Goal: Transaction & Acquisition: Purchase product/service

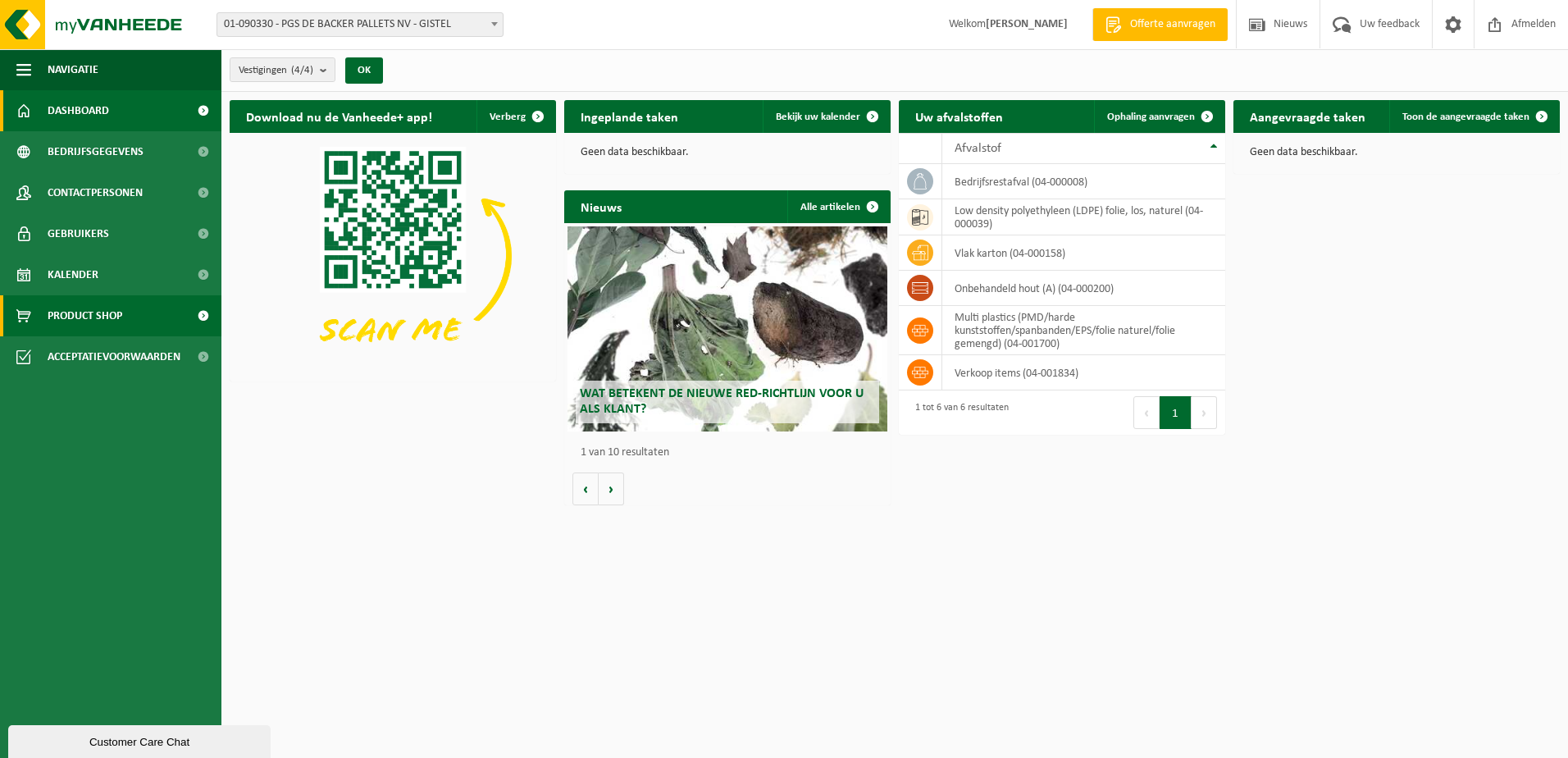
click at [79, 312] on span "Product Shop" at bounding box center [84, 315] width 75 height 41
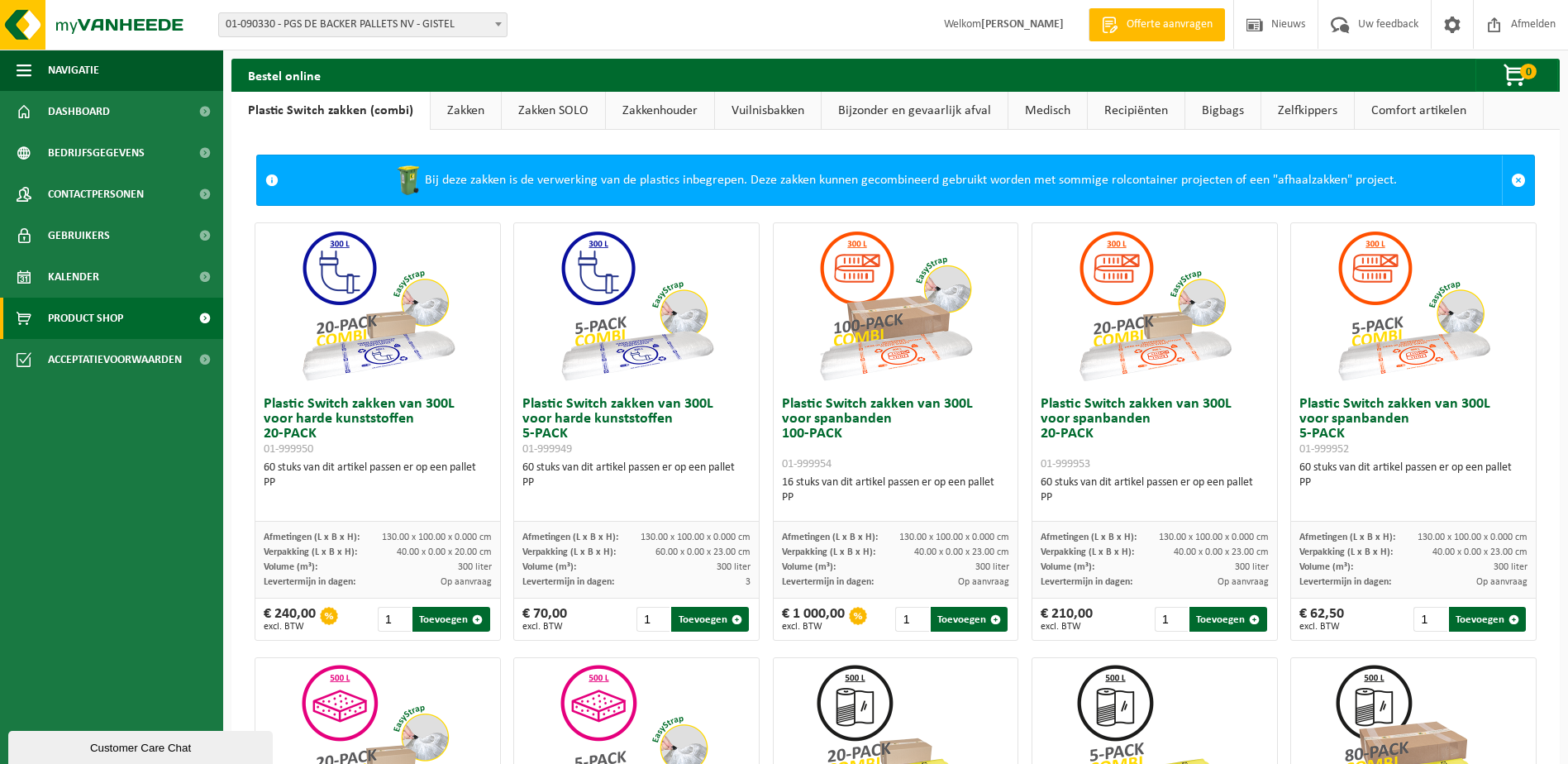
click at [531, 110] on link "Zakken SOLO" at bounding box center [554, 111] width 104 height 38
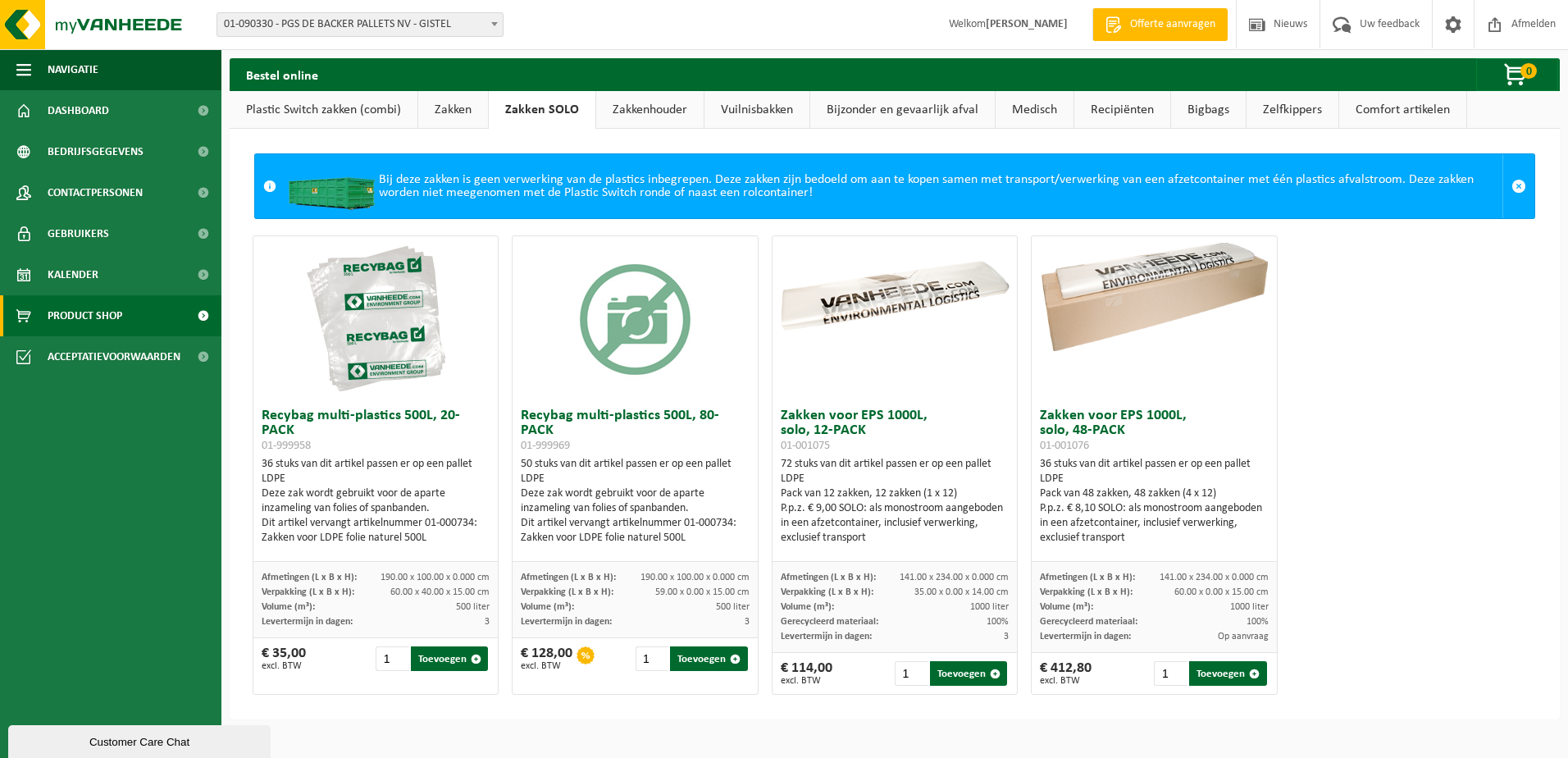
click at [451, 106] on link "Zakken" at bounding box center [453, 110] width 70 height 38
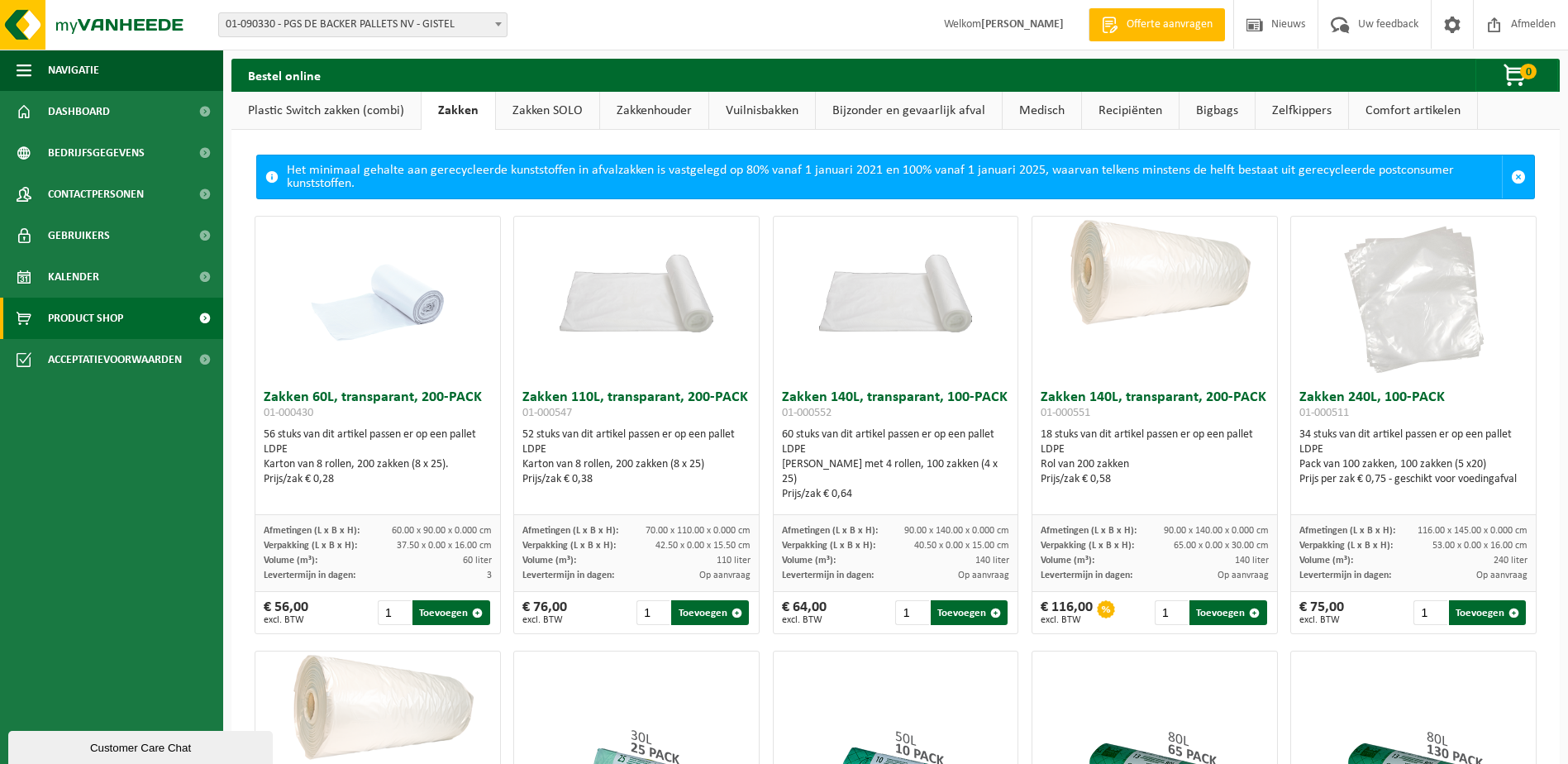
click at [279, 110] on link "Plastic Switch zakken (combi)" at bounding box center [326, 111] width 189 height 38
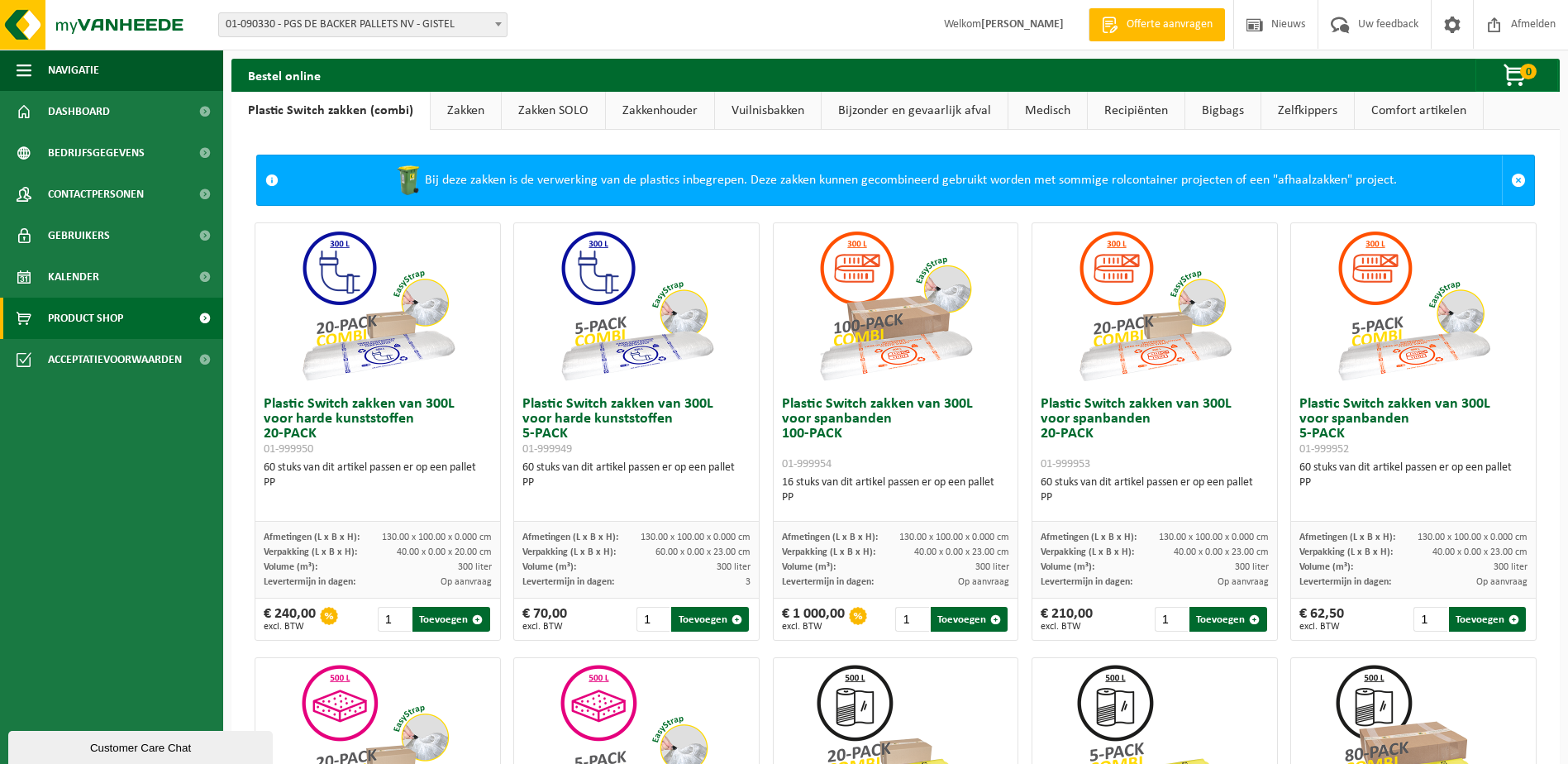
click at [455, 104] on link "Zakken" at bounding box center [466, 111] width 70 height 38
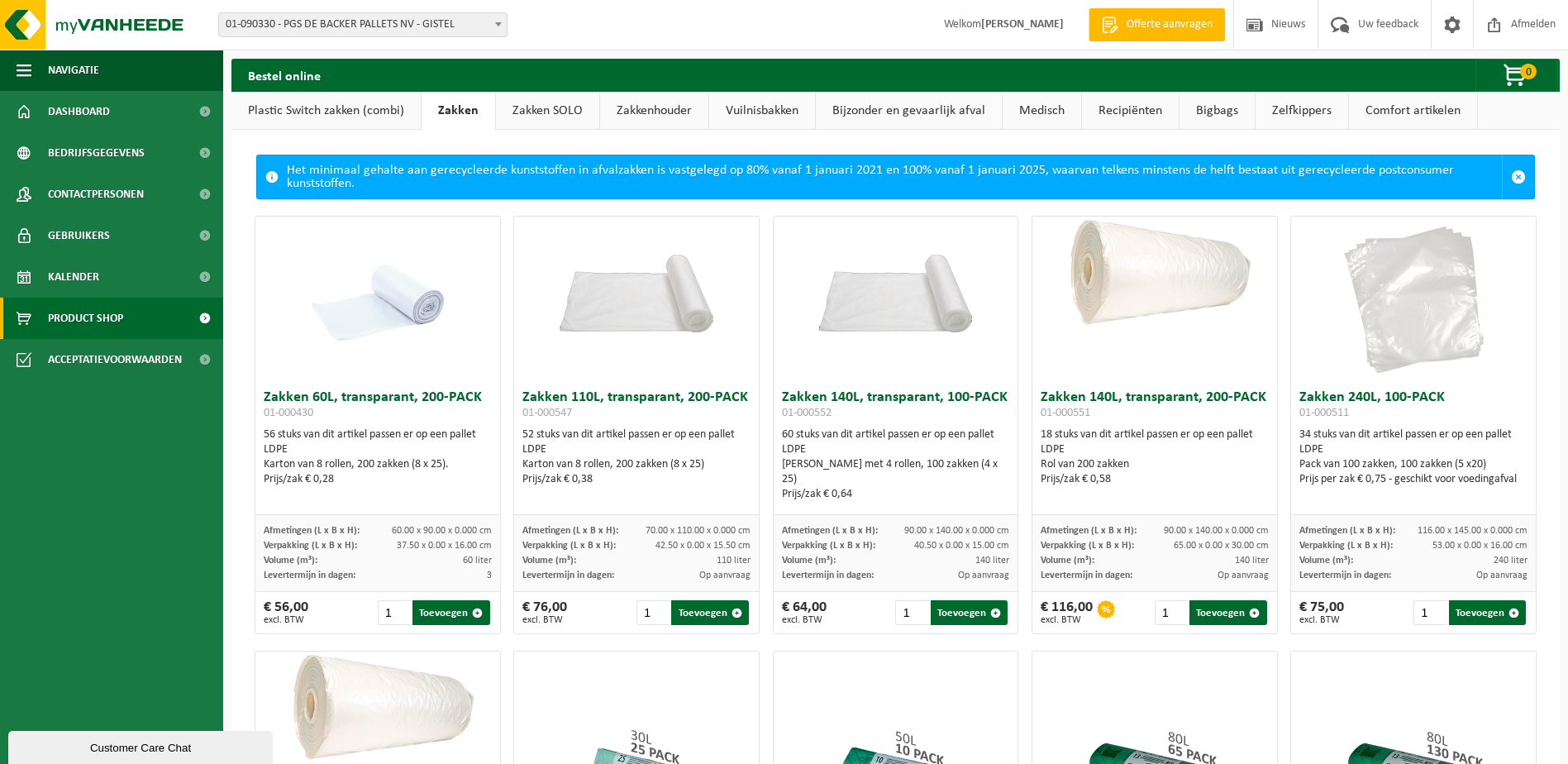
click at [553, 110] on link "Zakken SOLO" at bounding box center [548, 111] width 104 height 38
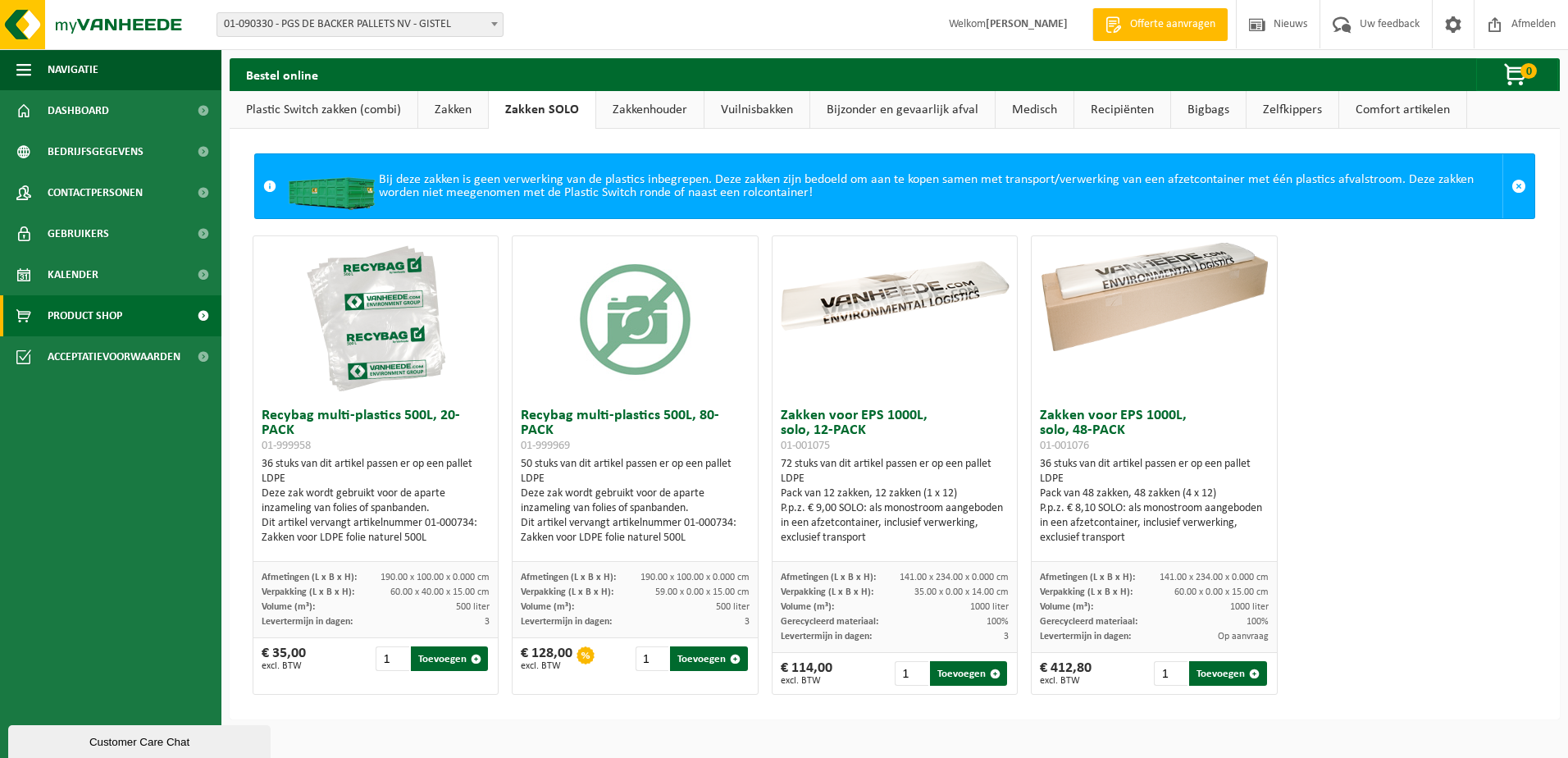
click at [1396, 109] on link "Comfort artikelen" at bounding box center [1402, 110] width 127 height 38
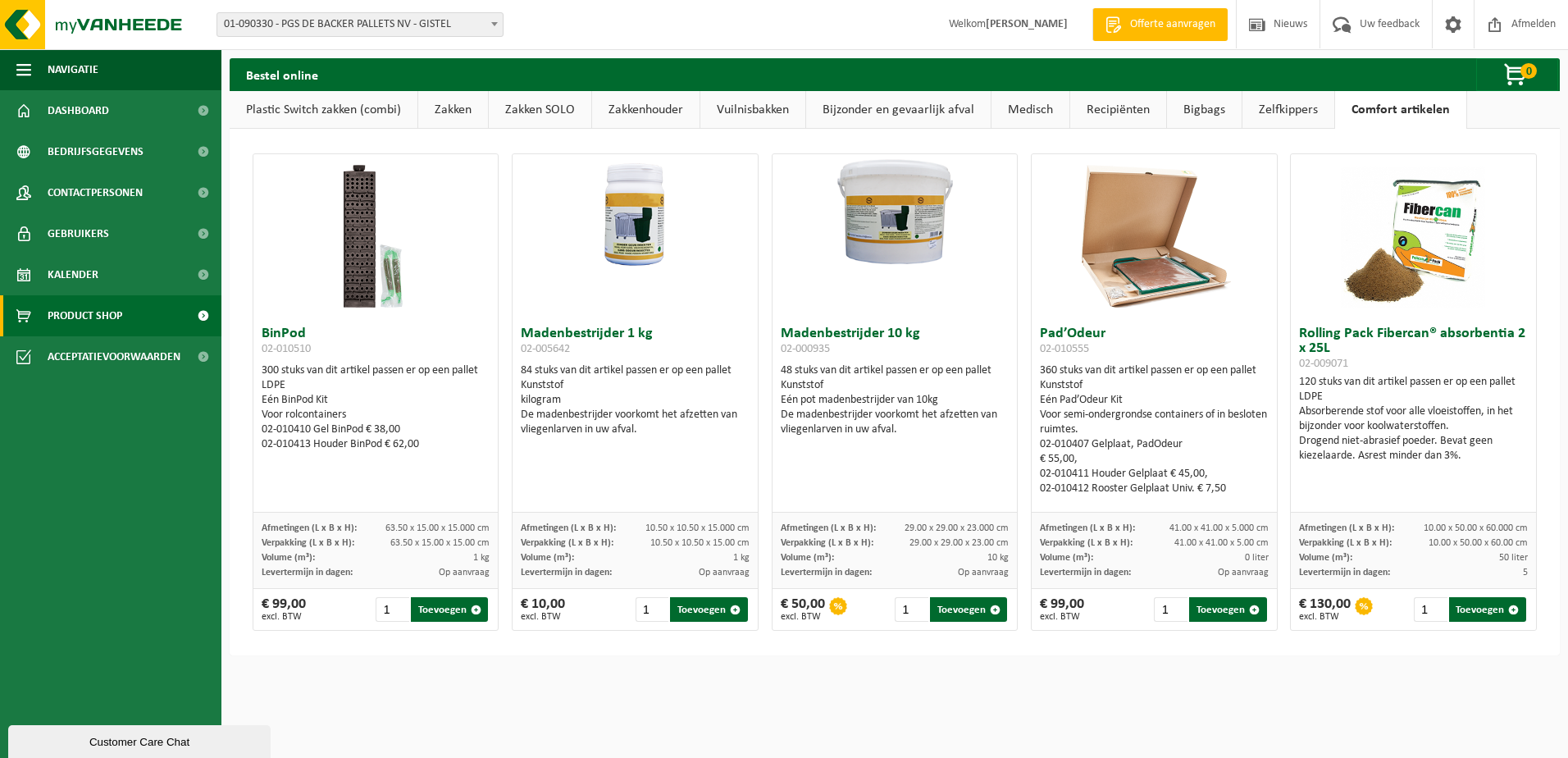
click at [1271, 108] on link "Zelfkippers" at bounding box center [1288, 110] width 92 height 38
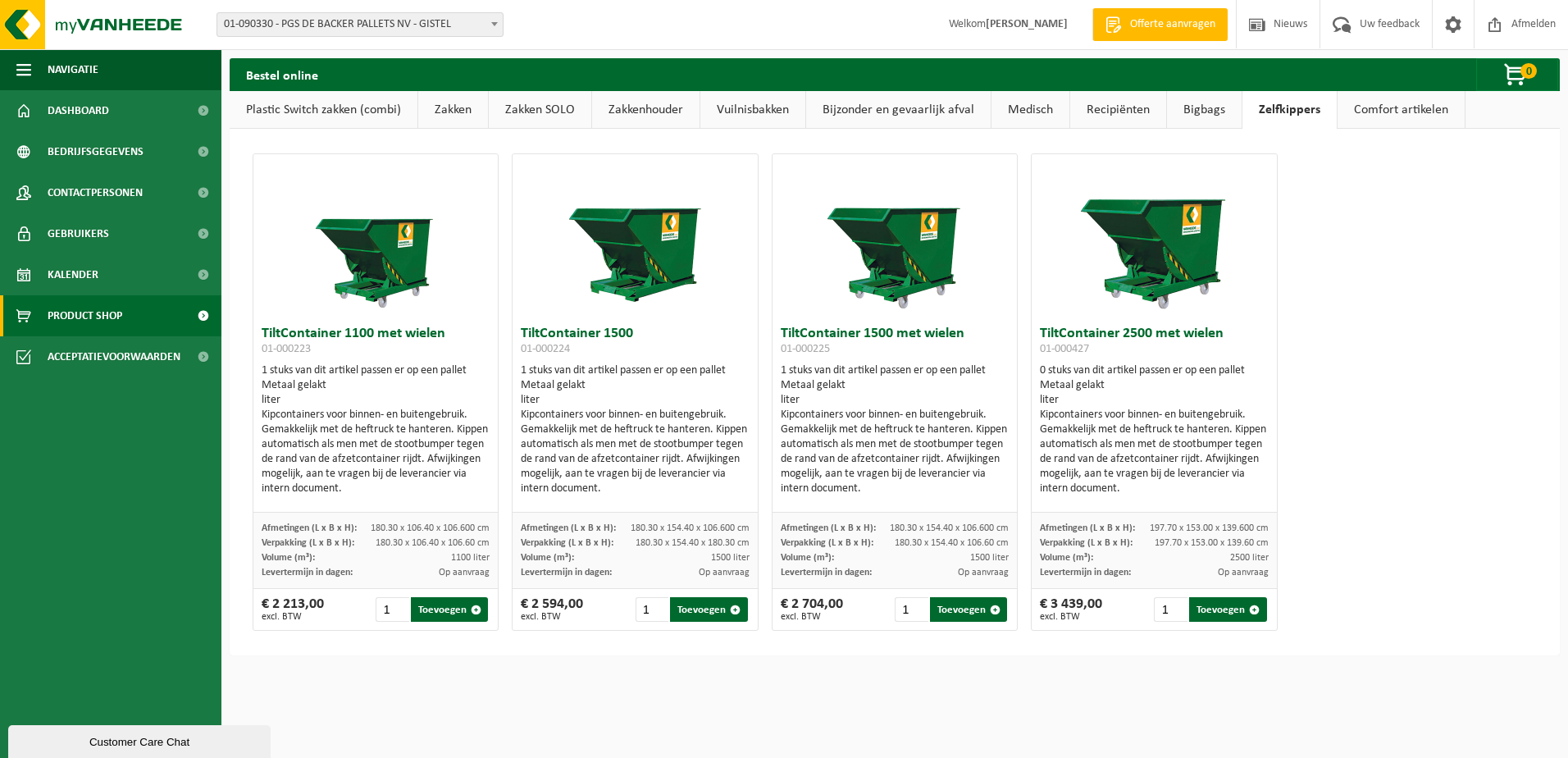
click at [1201, 106] on link "Bigbags" at bounding box center [1204, 110] width 75 height 38
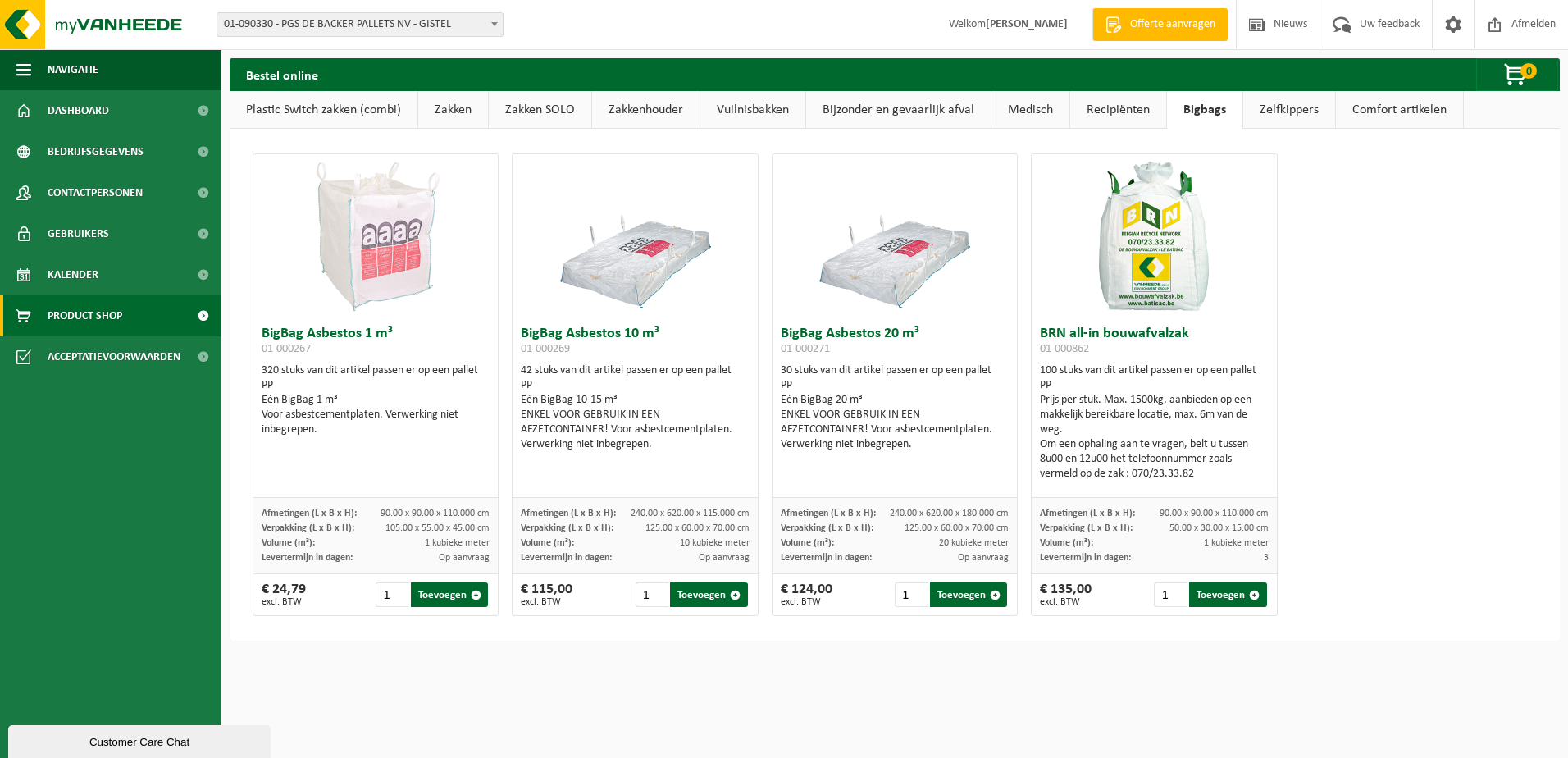
click at [1114, 113] on link "Recipiënten" at bounding box center [1118, 110] width 96 height 38
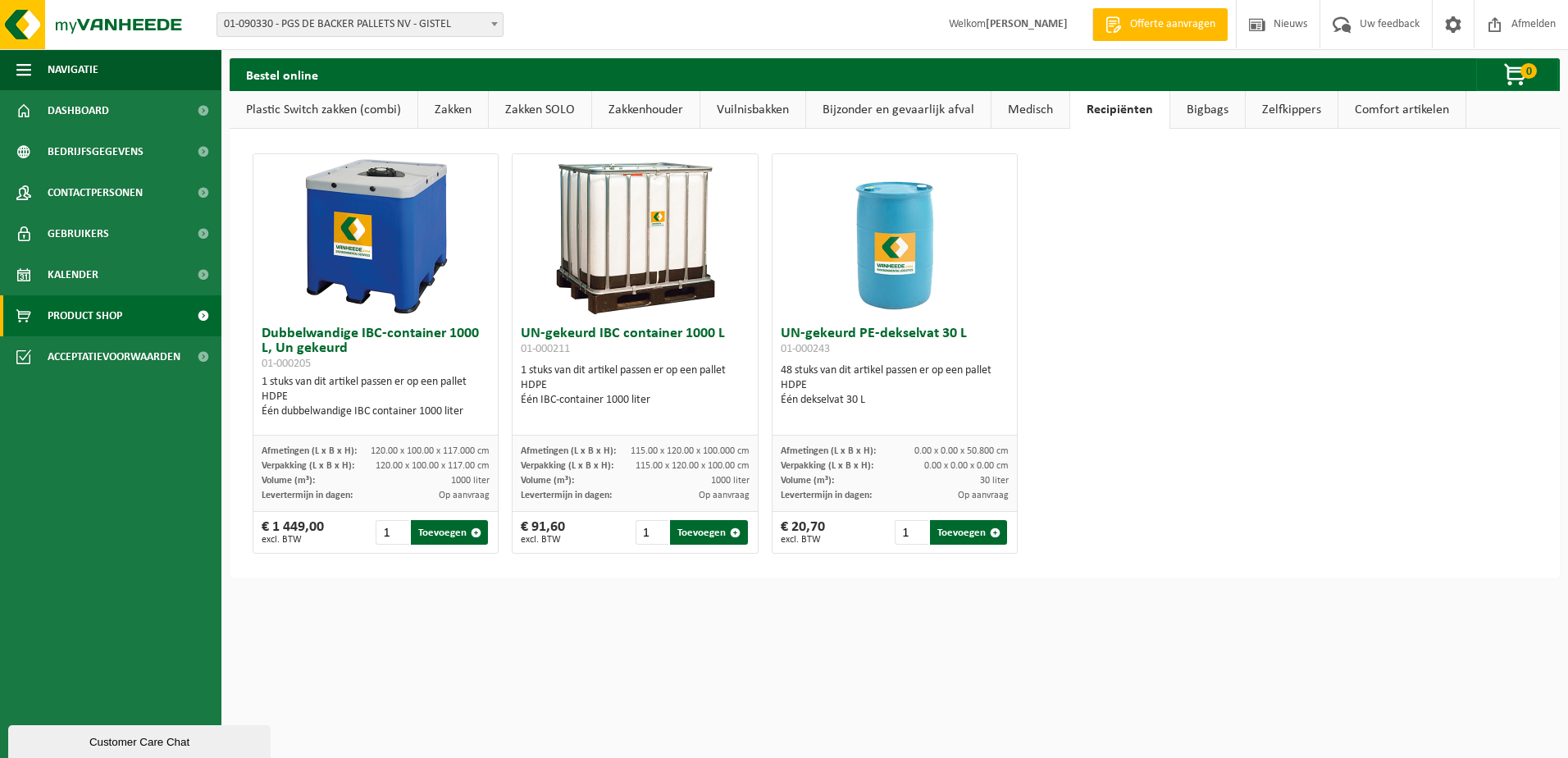
click at [1027, 109] on link "Medisch" at bounding box center [1030, 110] width 78 height 38
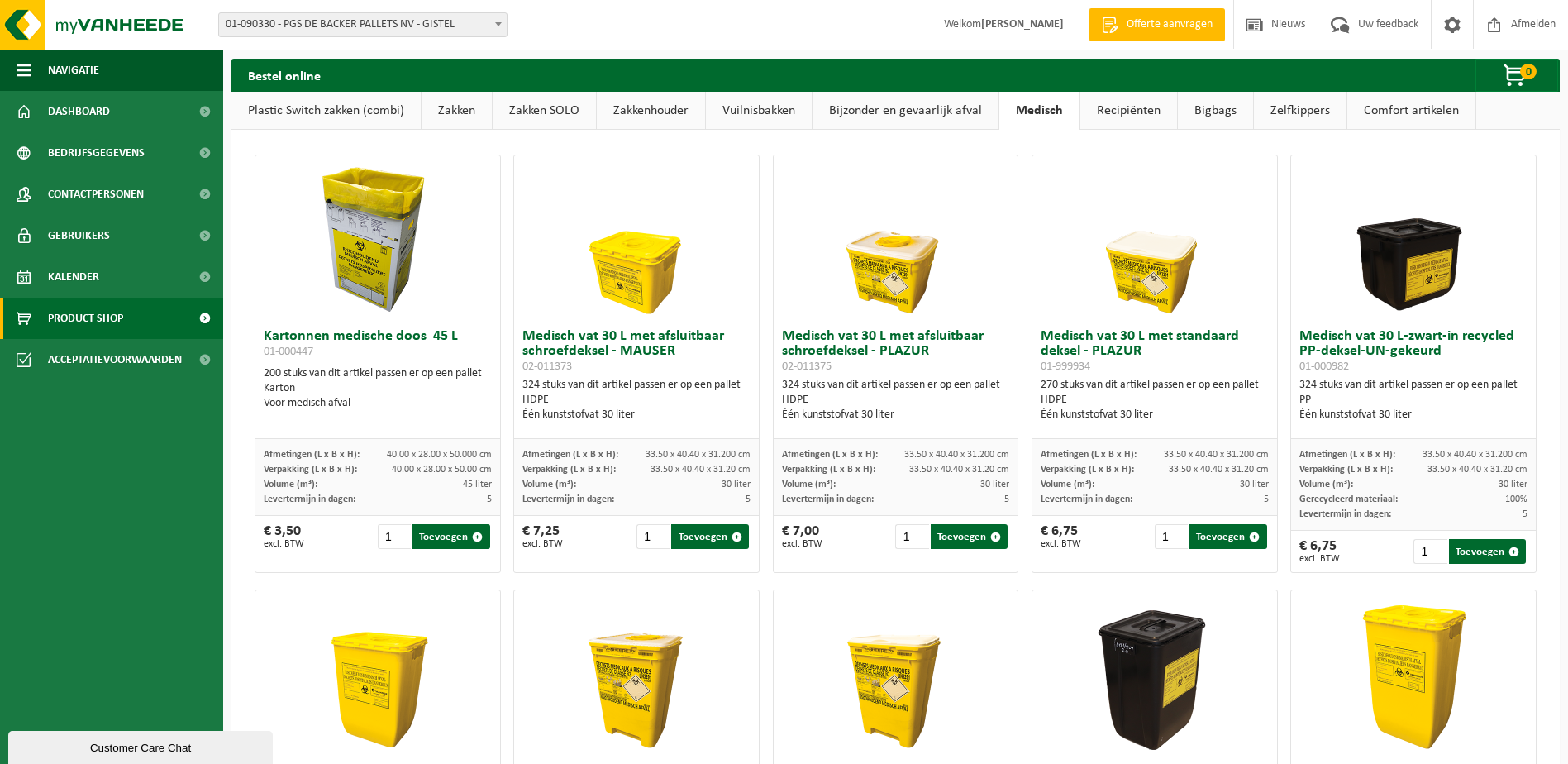
click at [864, 112] on link "Bijzonder en gevaarlijk afval" at bounding box center [905, 111] width 186 height 38
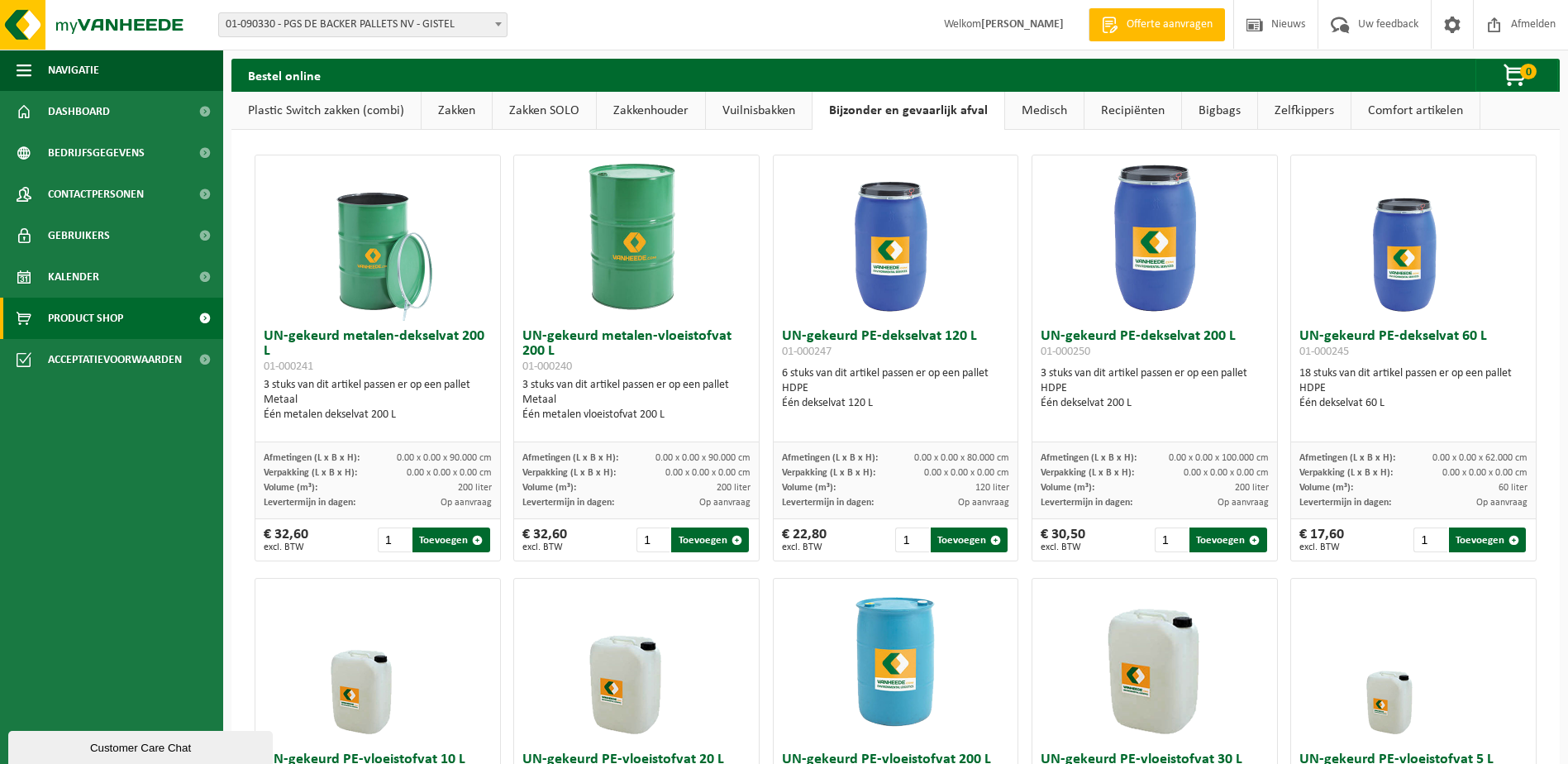
click at [761, 109] on link "Vuilnisbakken" at bounding box center [759, 111] width 106 height 38
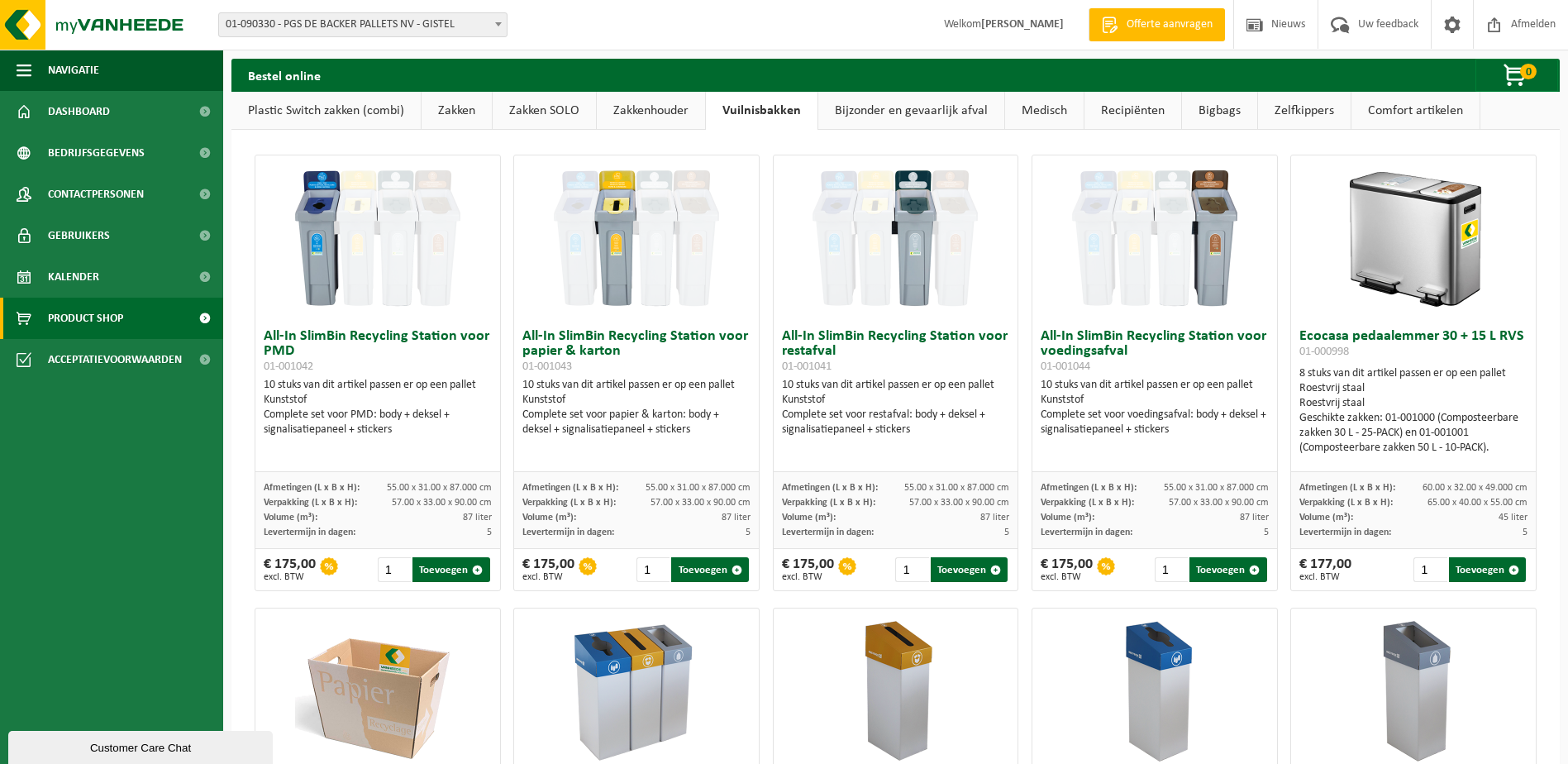
click at [636, 110] on link "Zakkenhouder" at bounding box center [651, 111] width 109 height 38
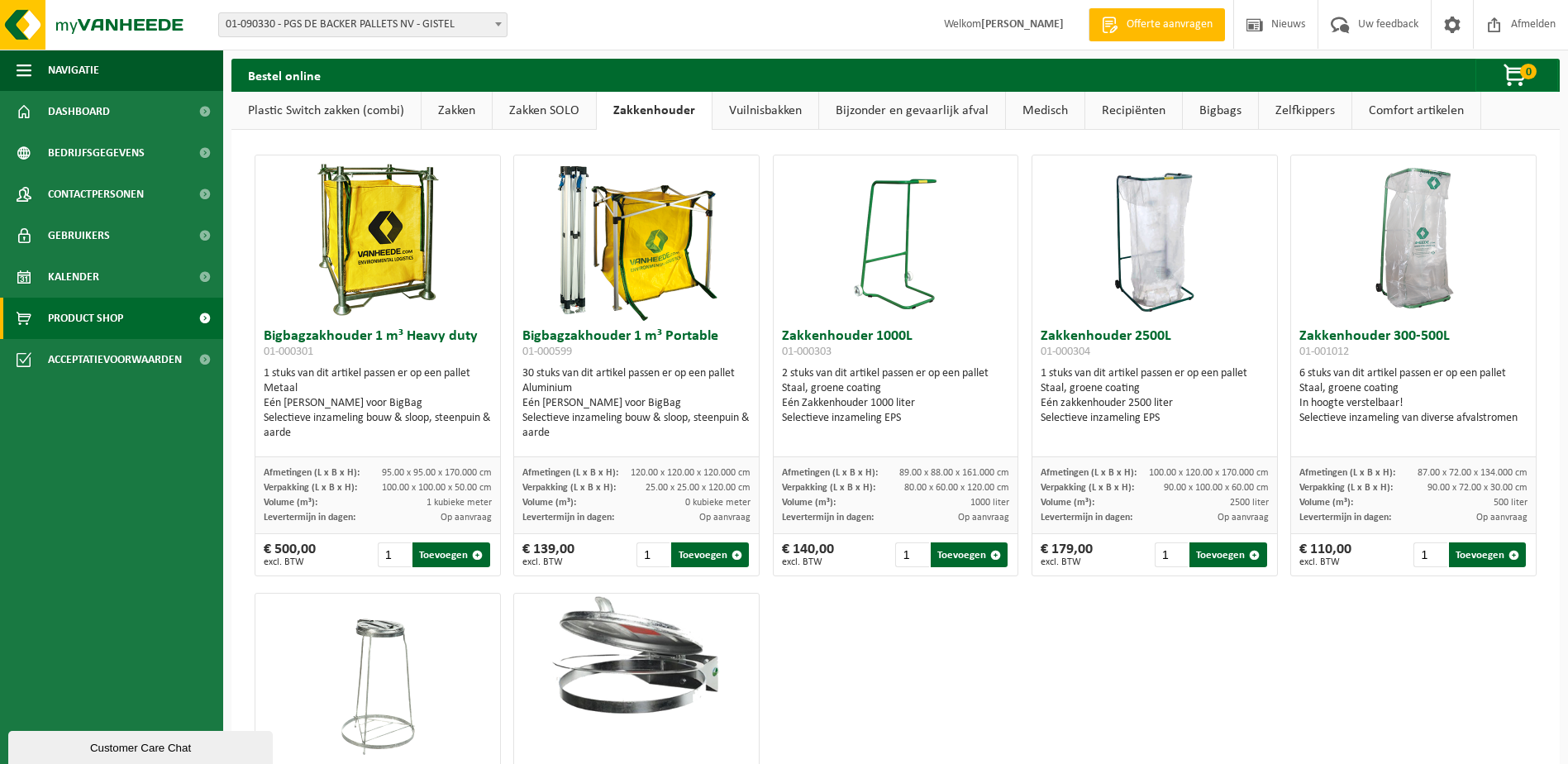
click at [535, 107] on link "Zakken SOLO" at bounding box center [544, 111] width 104 height 38
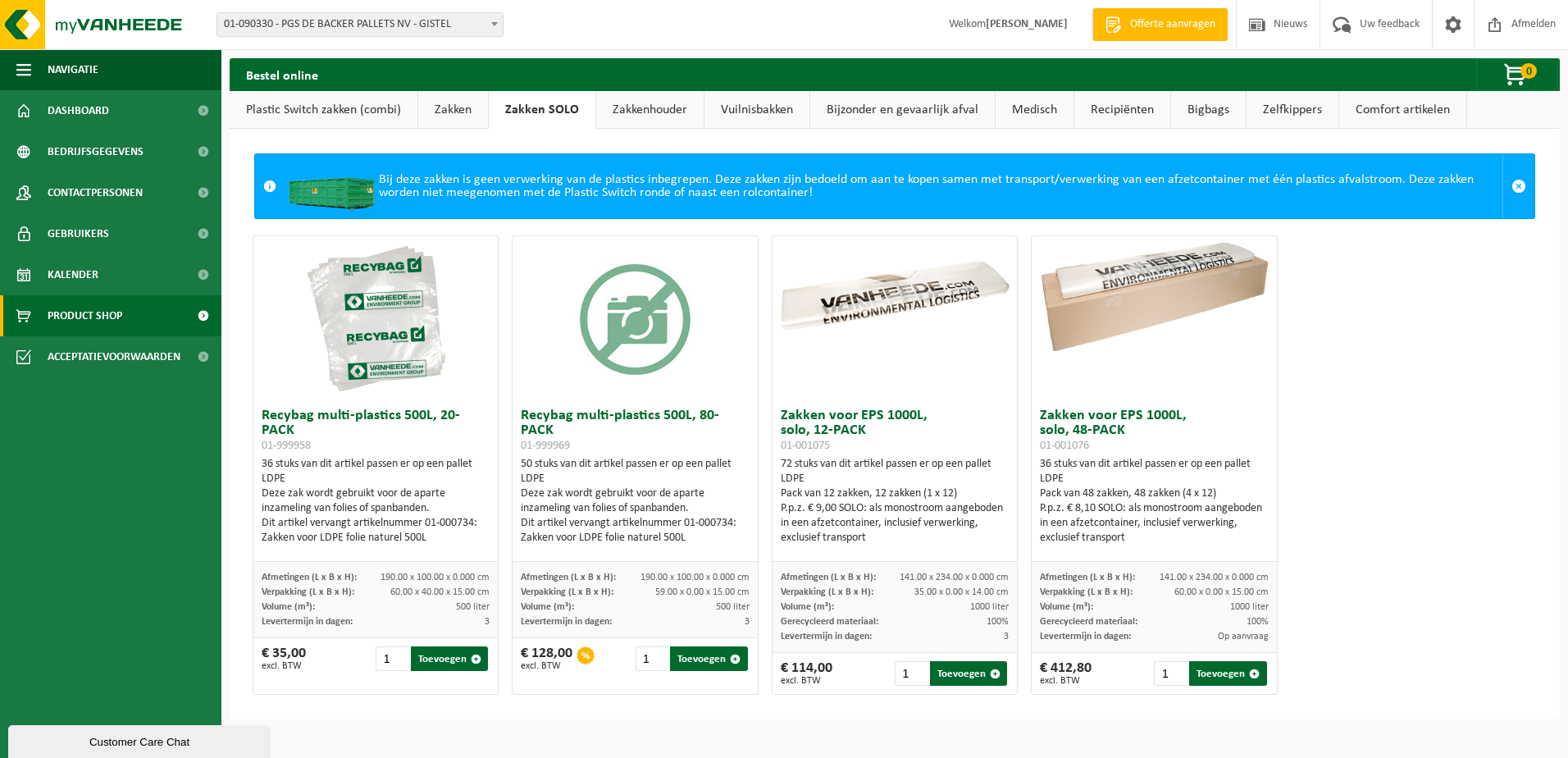
click at [441, 106] on link "Zakken" at bounding box center [453, 110] width 70 height 38
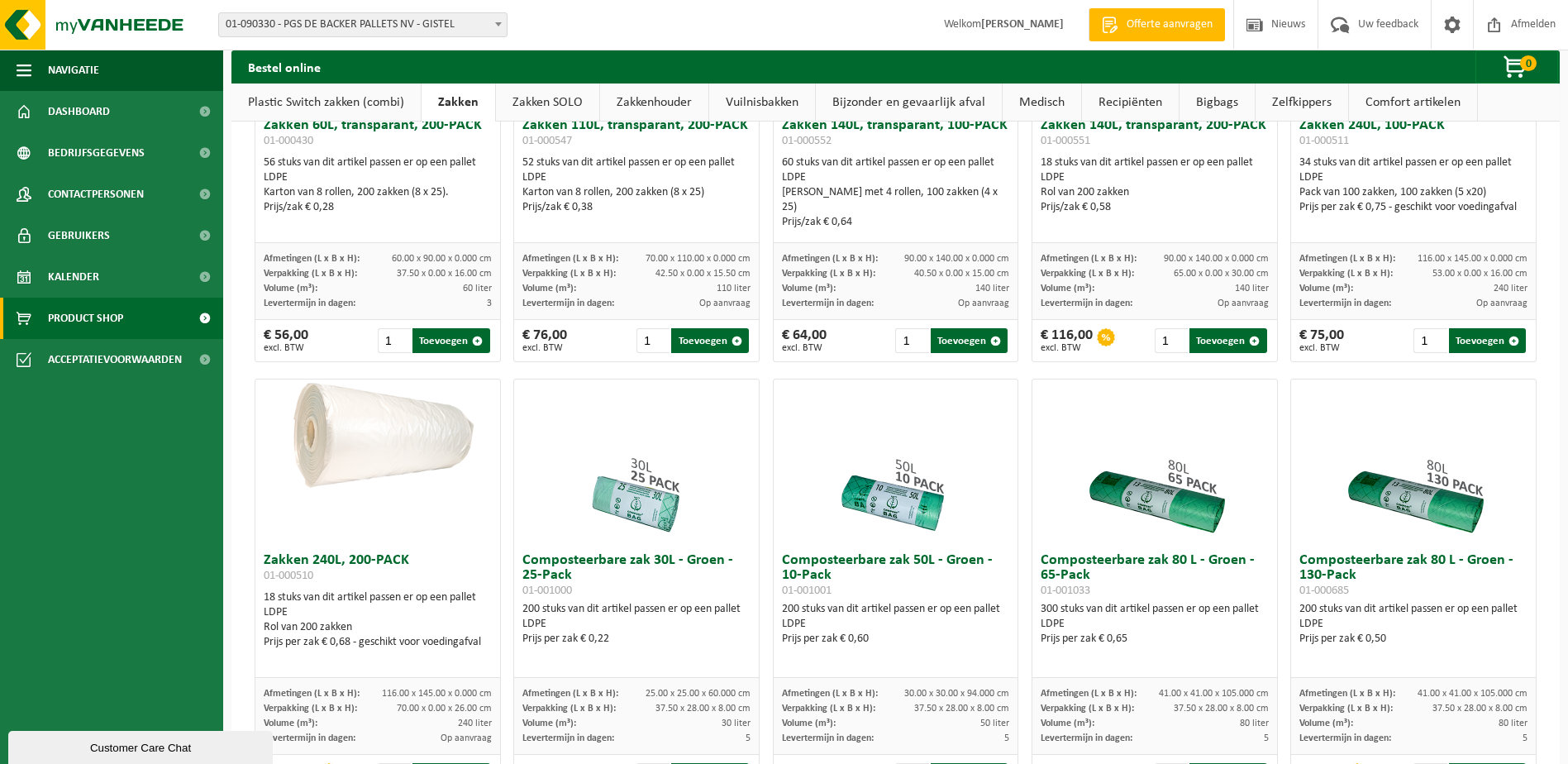
scroll to position [331, 0]
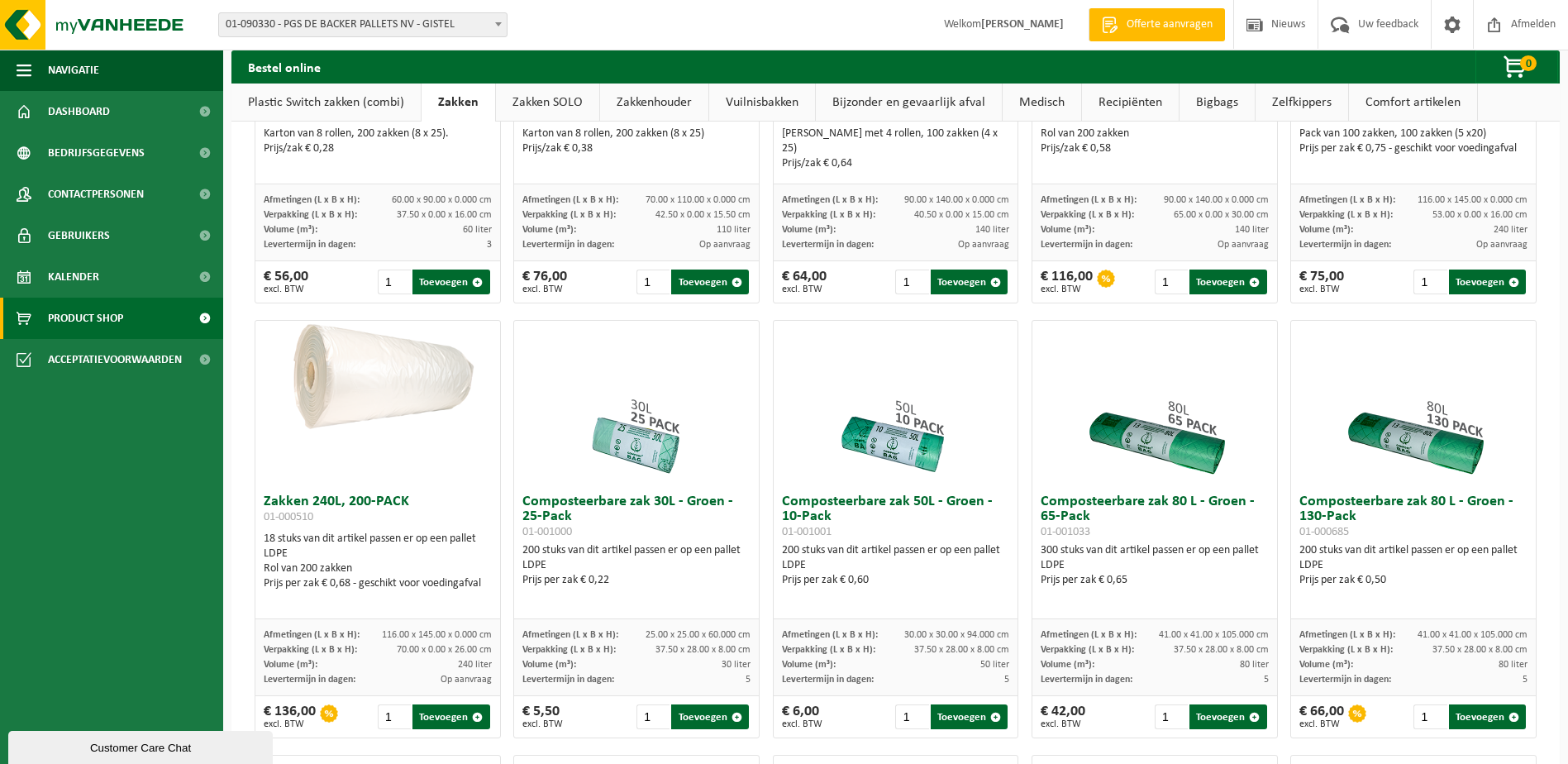
click at [310, 93] on link "Plastic Switch zakken (combi)" at bounding box center [326, 102] width 189 height 38
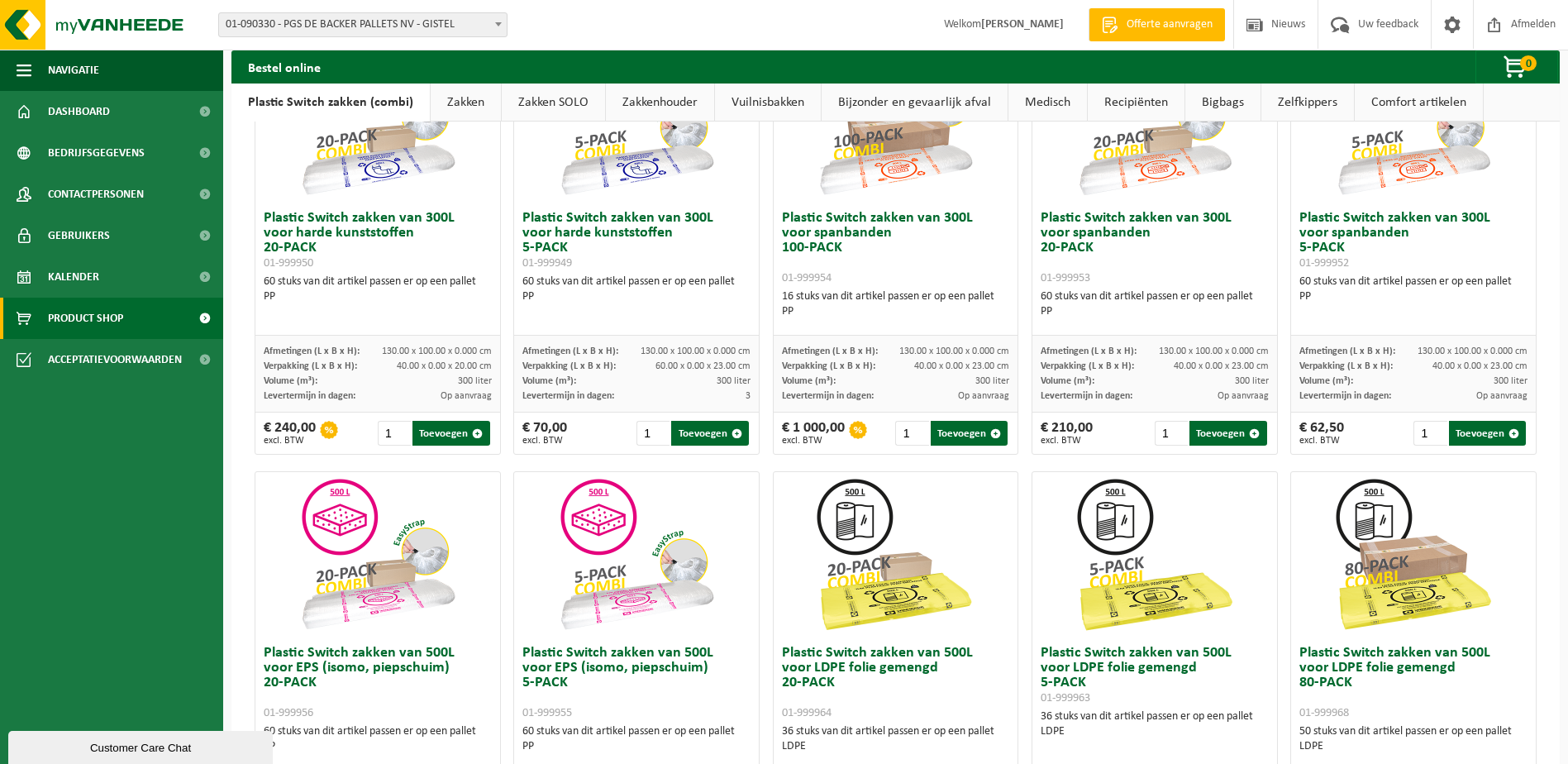
scroll to position [165, 0]
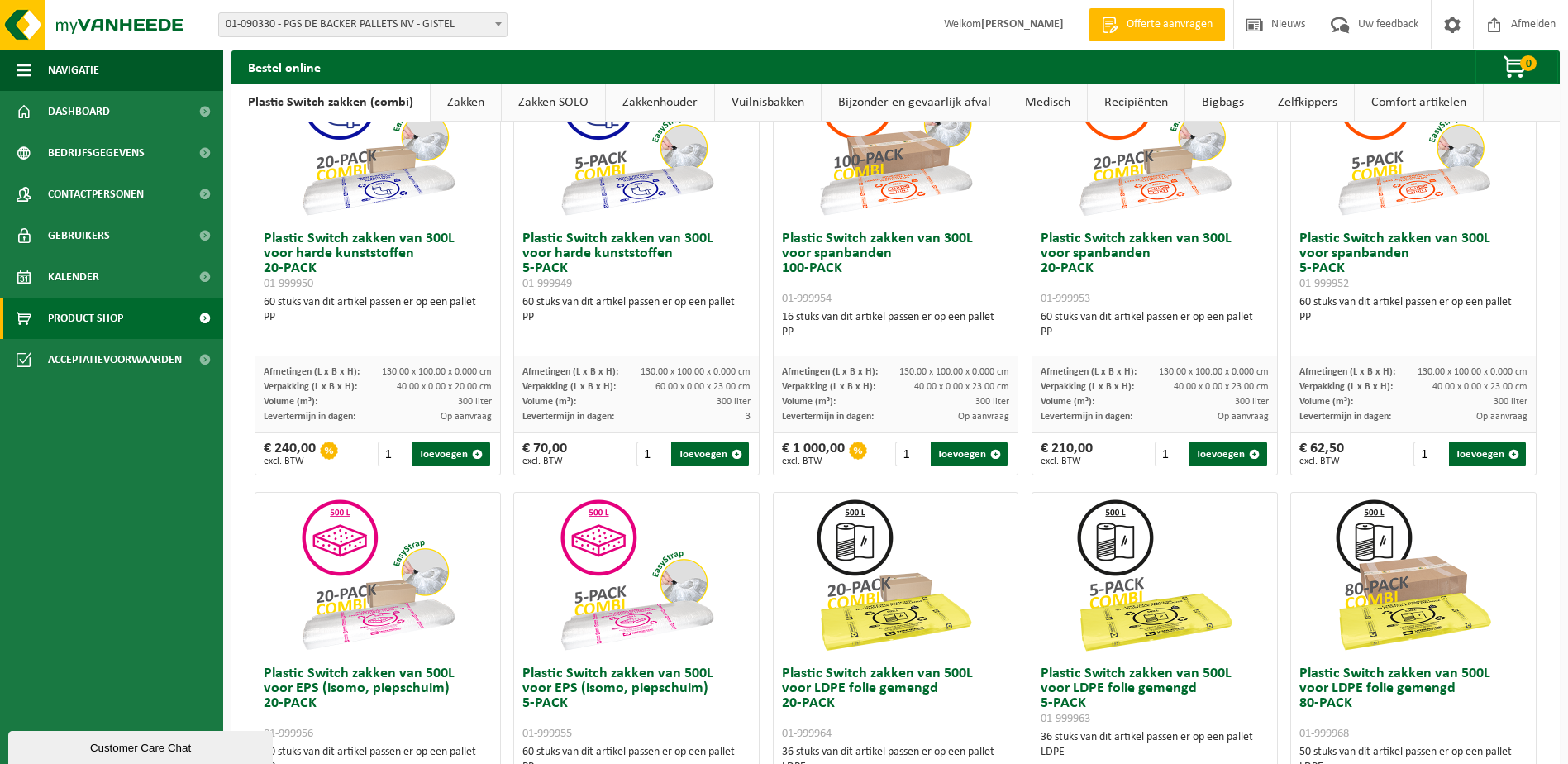
click at [543, 102] on link "Zakken SOLO" at bounding box center [554, 102] width 104 height 38
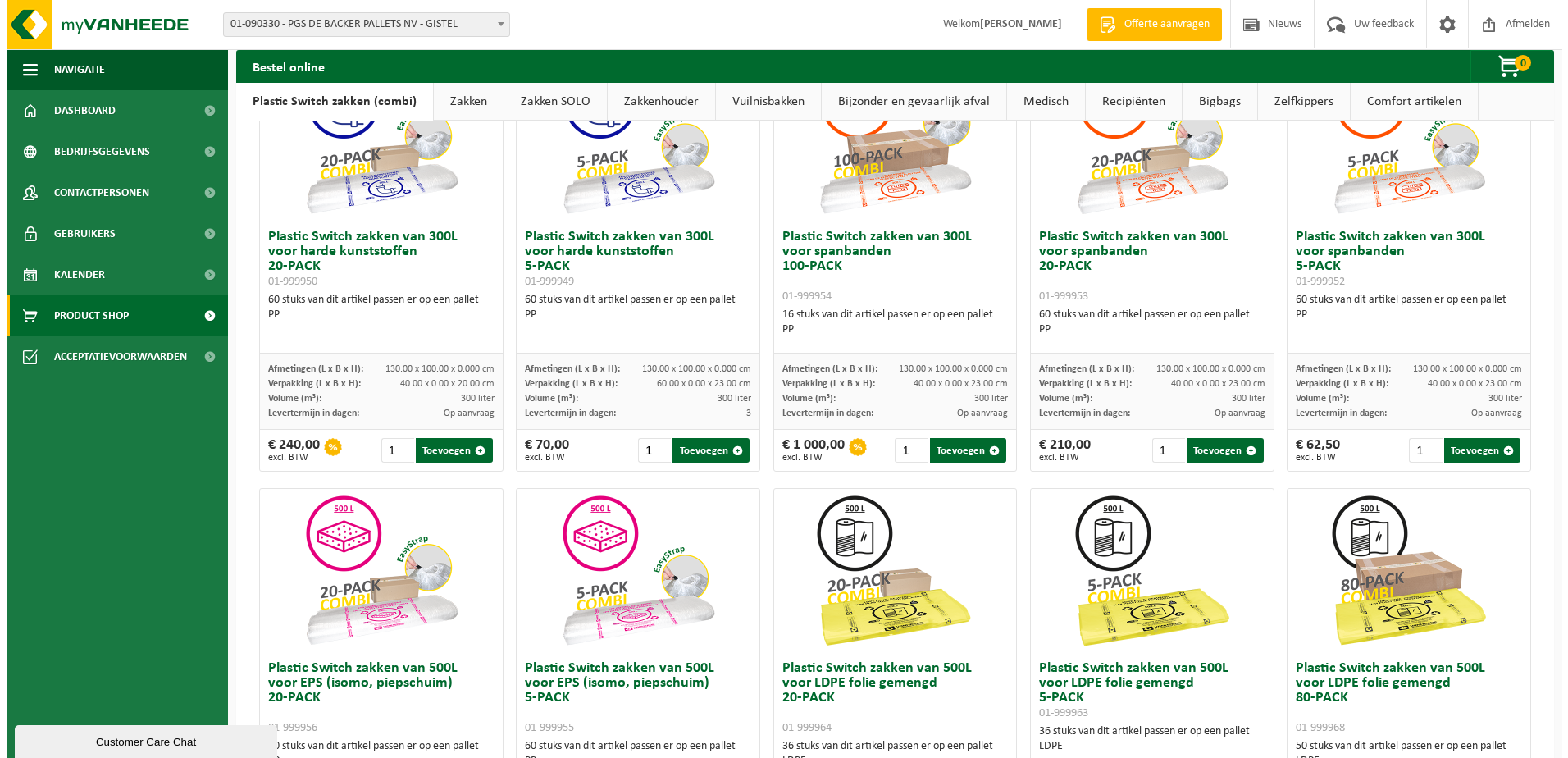
scroll to position [0, 0]
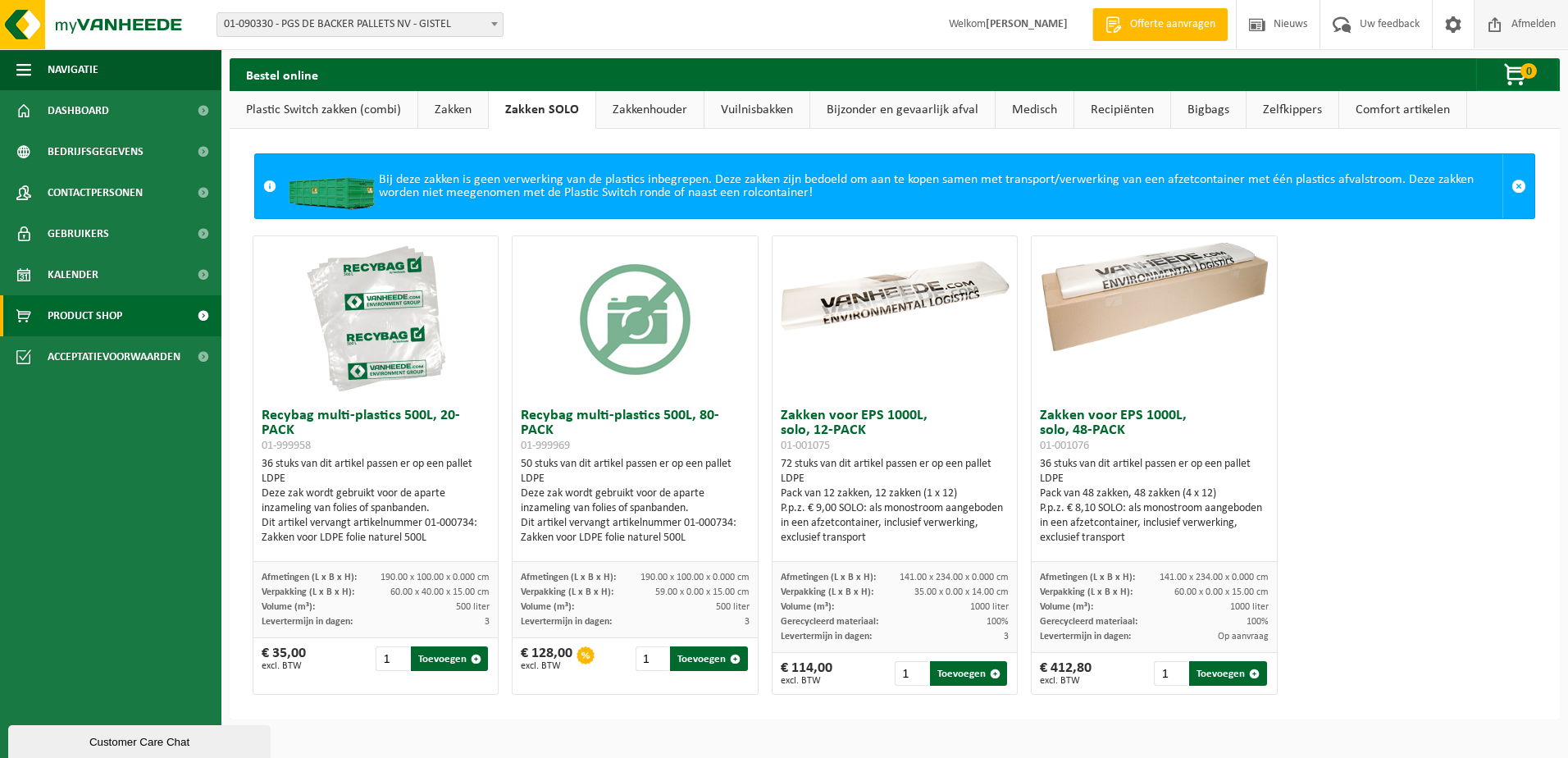
click at [1524, 23] on span "Afmelden" at bounding box center [1534, 24] width 52 height 49
